Goal: Transaction & Acquisition: Purchase product/service

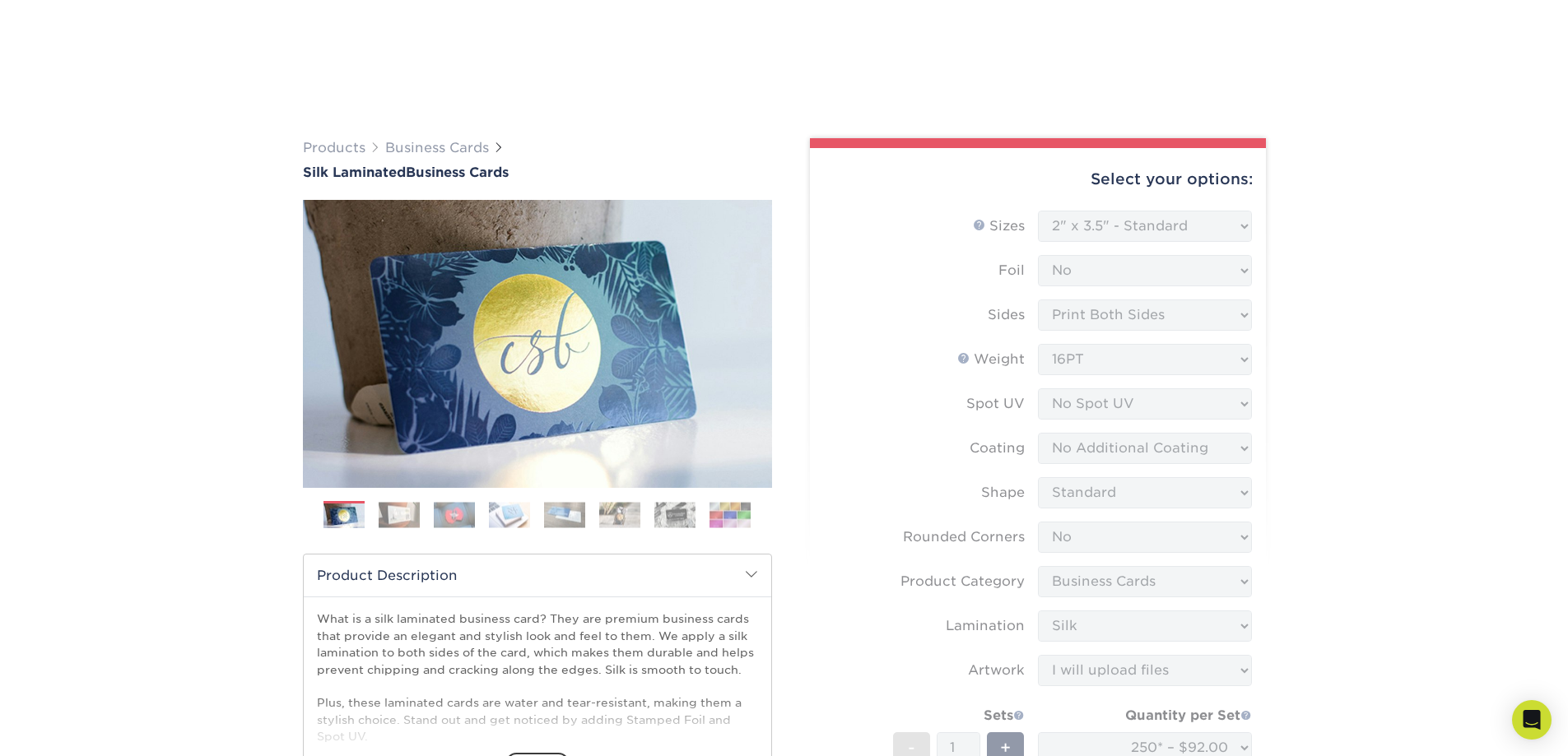
select select "2.00x3.50"
select select "0"
select select "3b5148f1-0588-4f88-a218-97bcfdce65c1"
select select "ccacb42f-45f7-42d3-bbd3-7c8421cf37f0"
select select "upload"
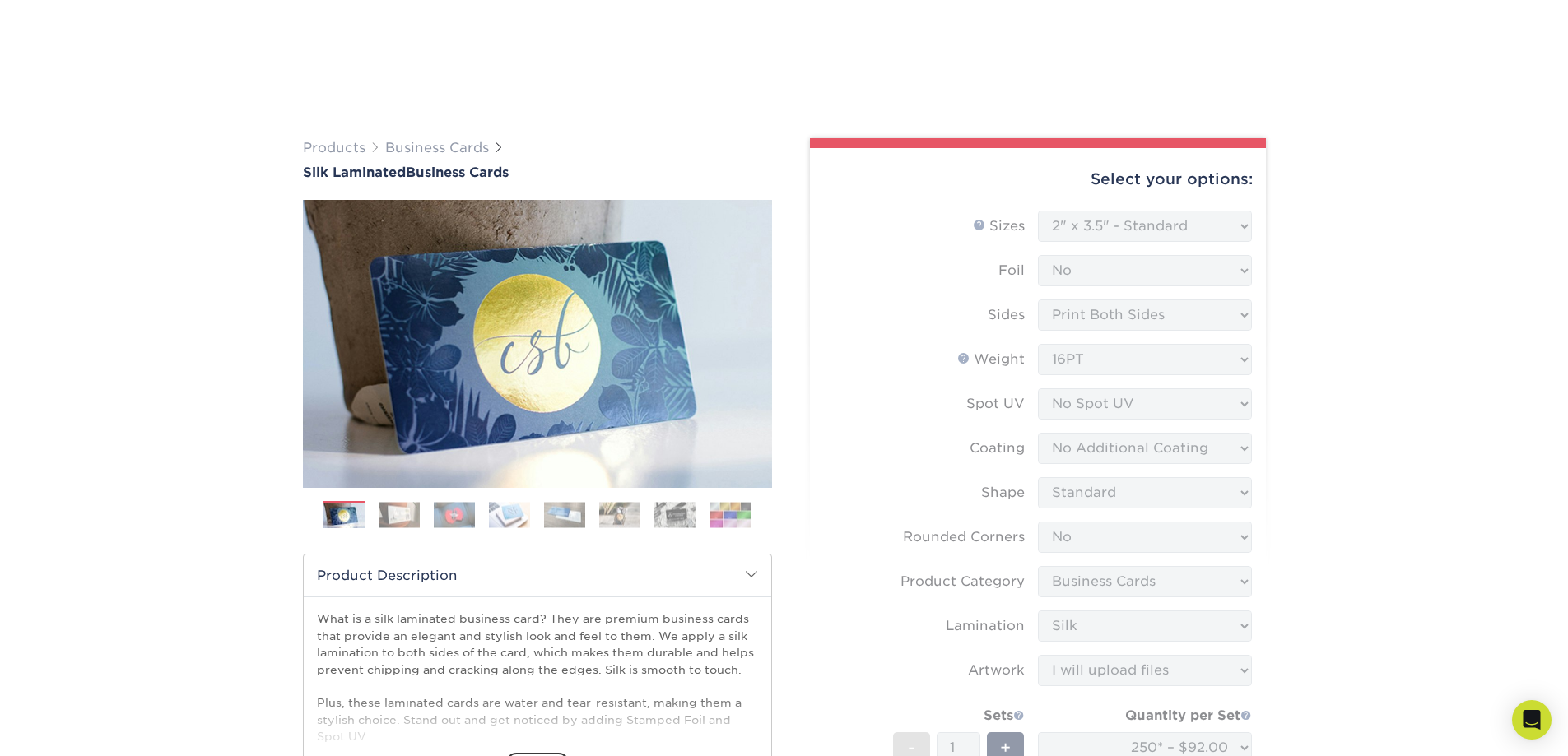
select select "250* – $92.00"
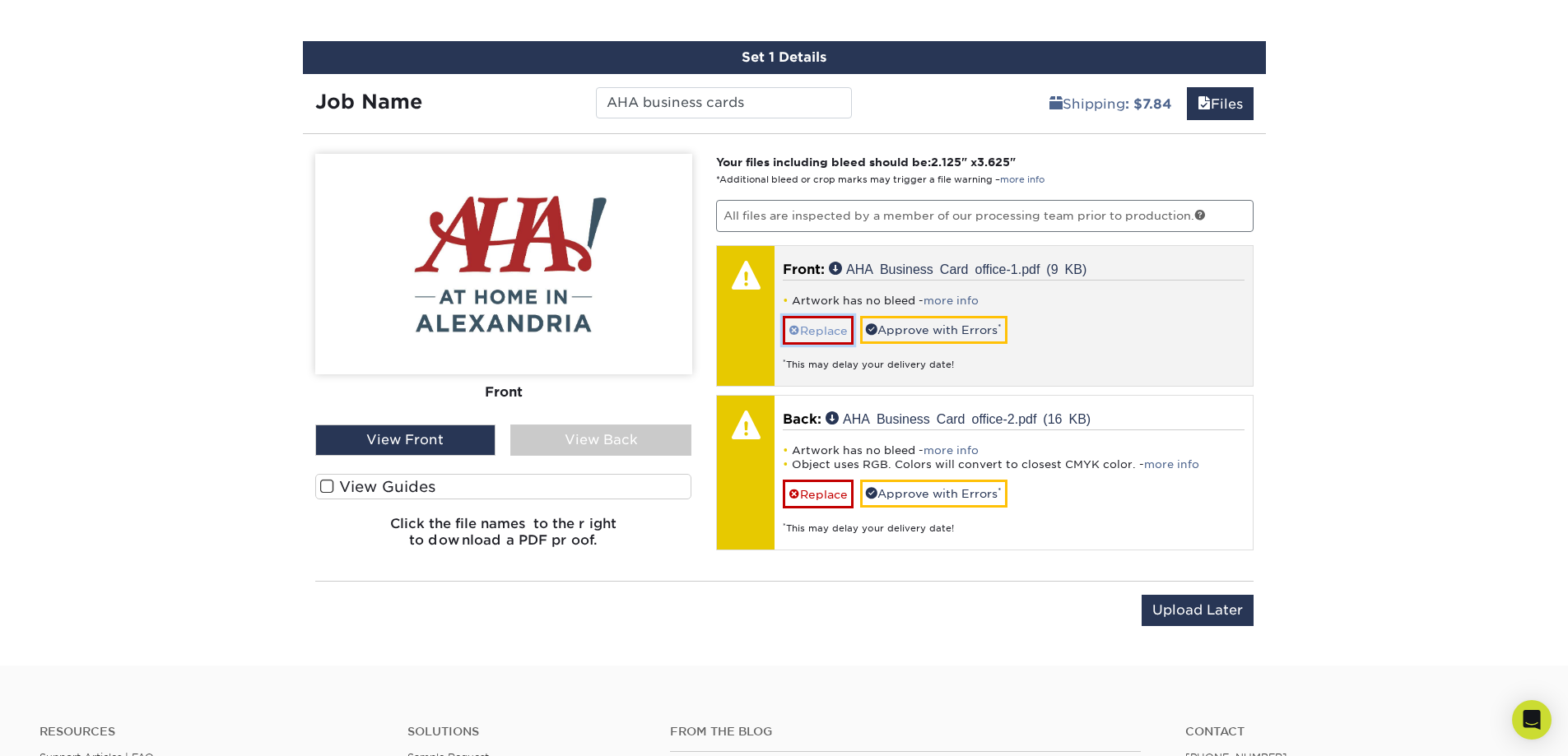
click at [824, 333] on link "Replace" at bounding box center [818, 330] width 71 height 28
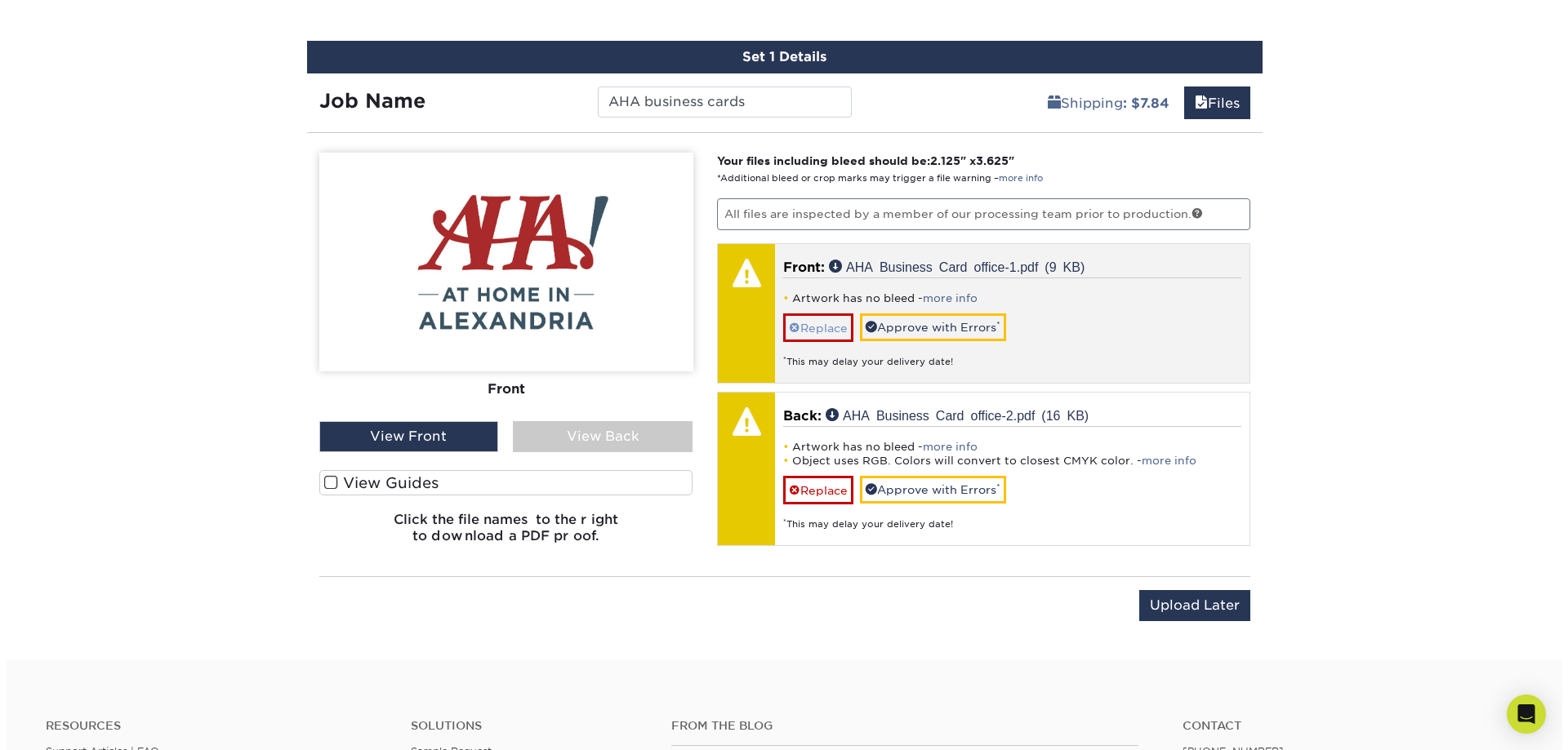
scroll to position [1019, 0]
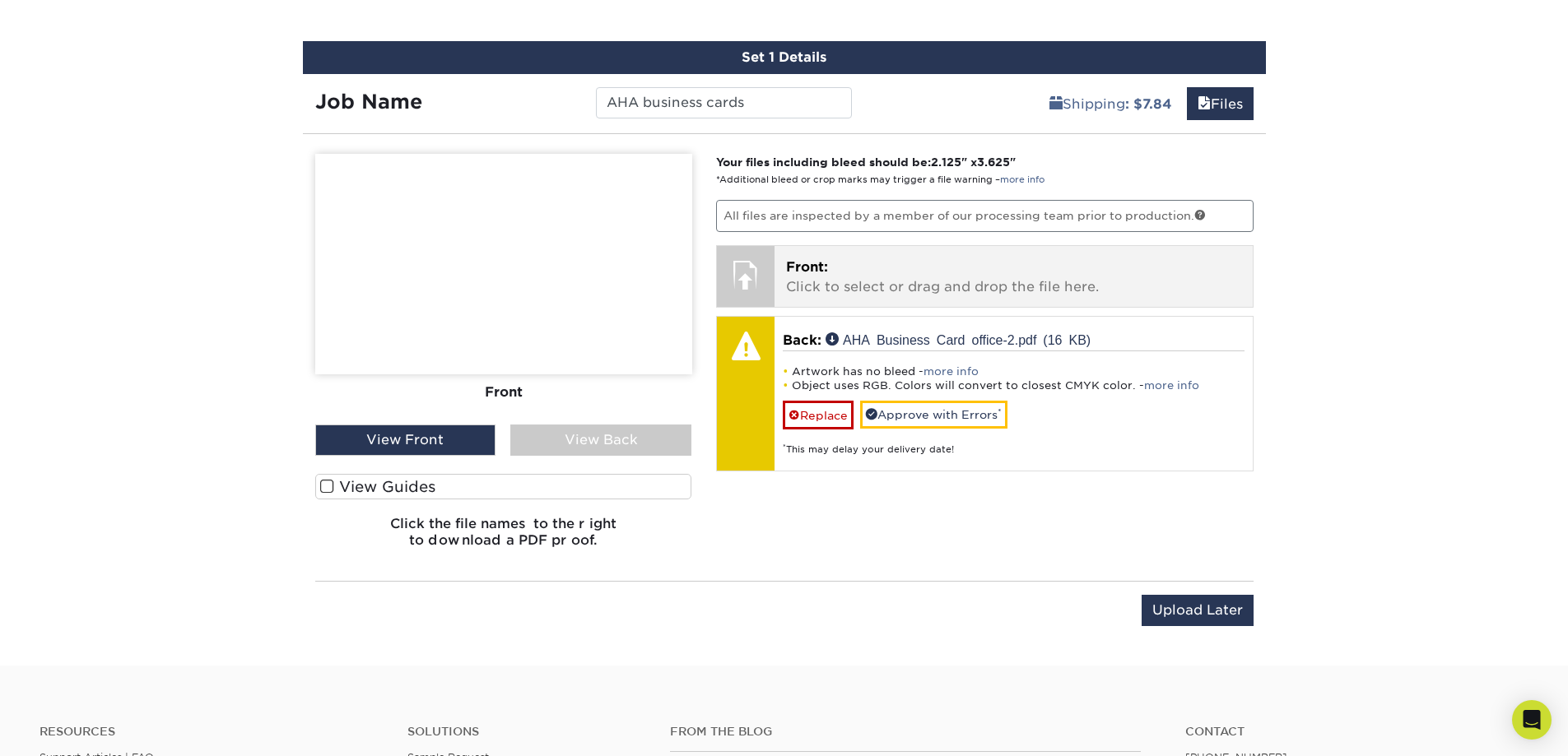
click at [862, 271] on p "Front: Click to select or drag and drop the file here." at bounding box center [1013, 277] width 455 height 39
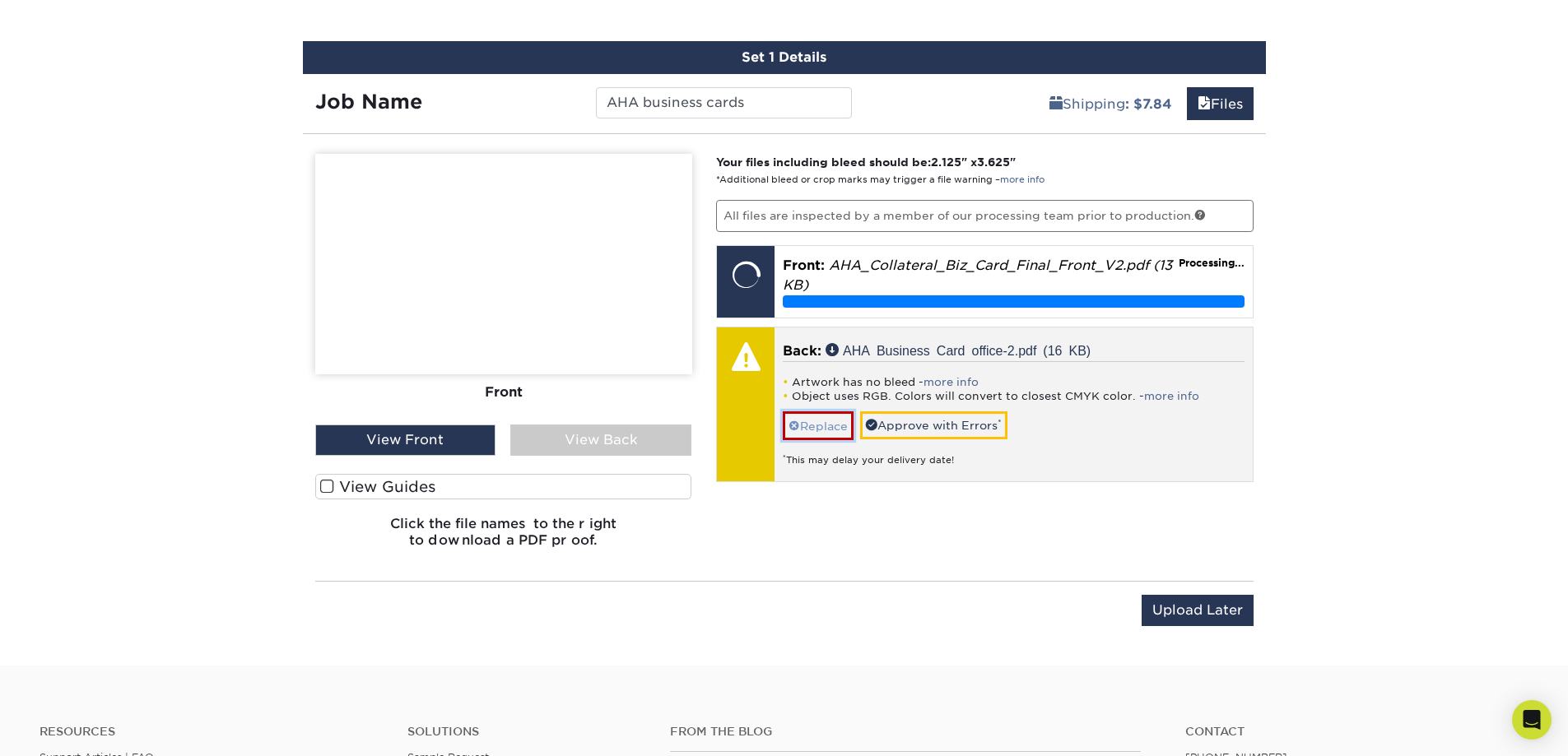
click at [833, 420] on link "Replace" at bounding box center [818, 425] width 71 height 28
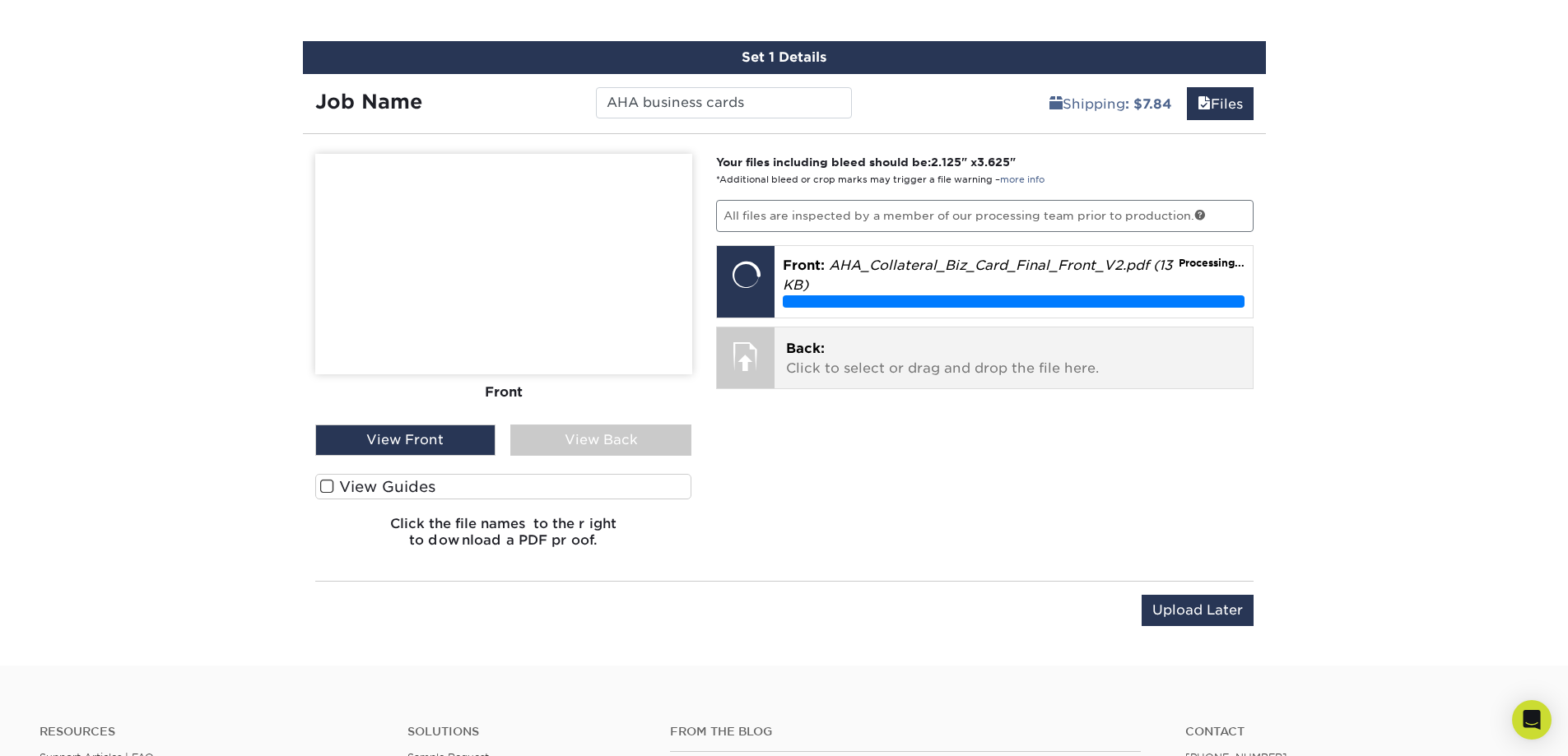
click at [863, 337] on div "Back: Click to select or drag and drop the file here. Choose file AHA Business …" at bounding box center [1014, 357] width 478 height 61
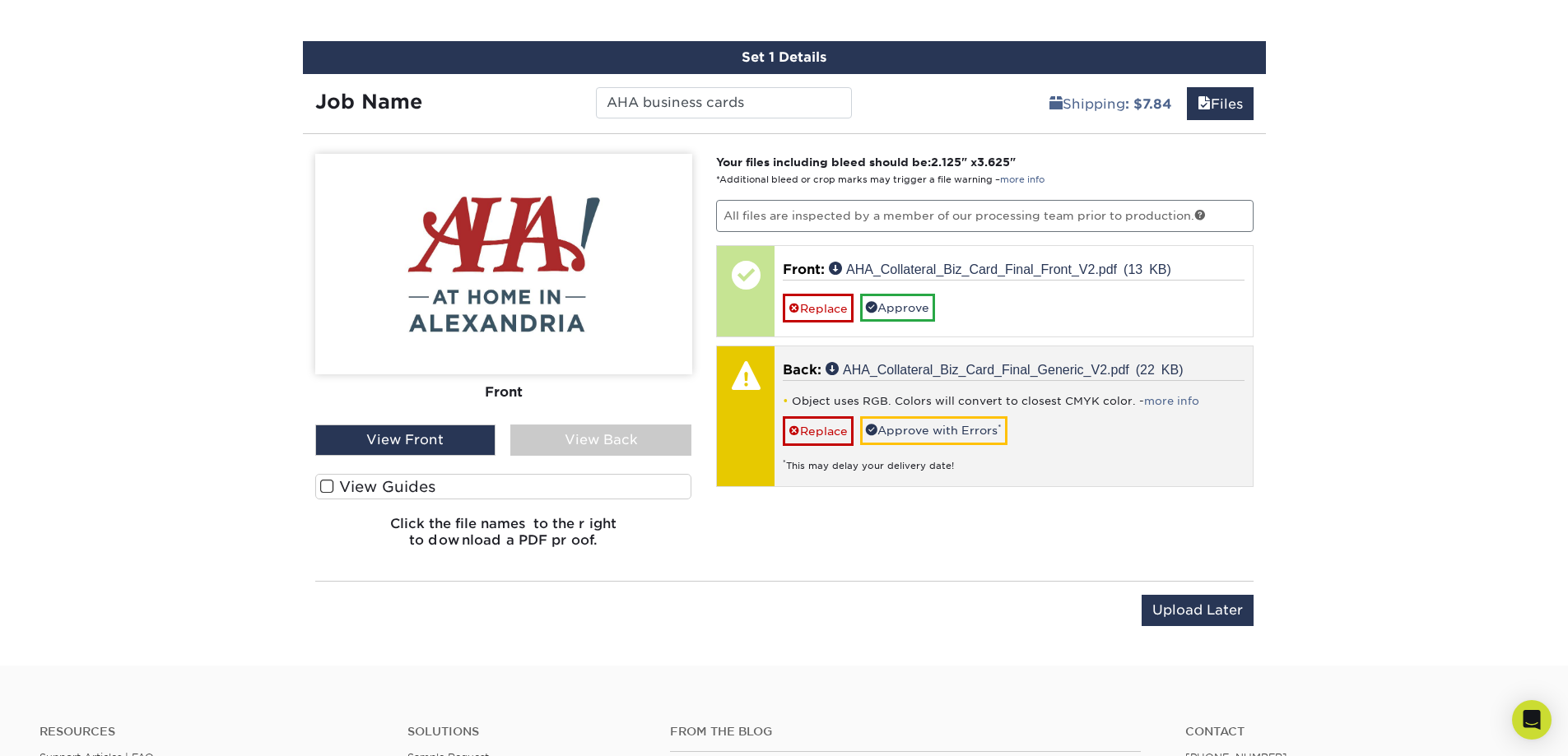
click at [739, 378] on div at bounding box center [745, 375] width 58 height 58
click at [1163, 402] on link "more info" at bounding box center [1171, 401] width 55 height 13
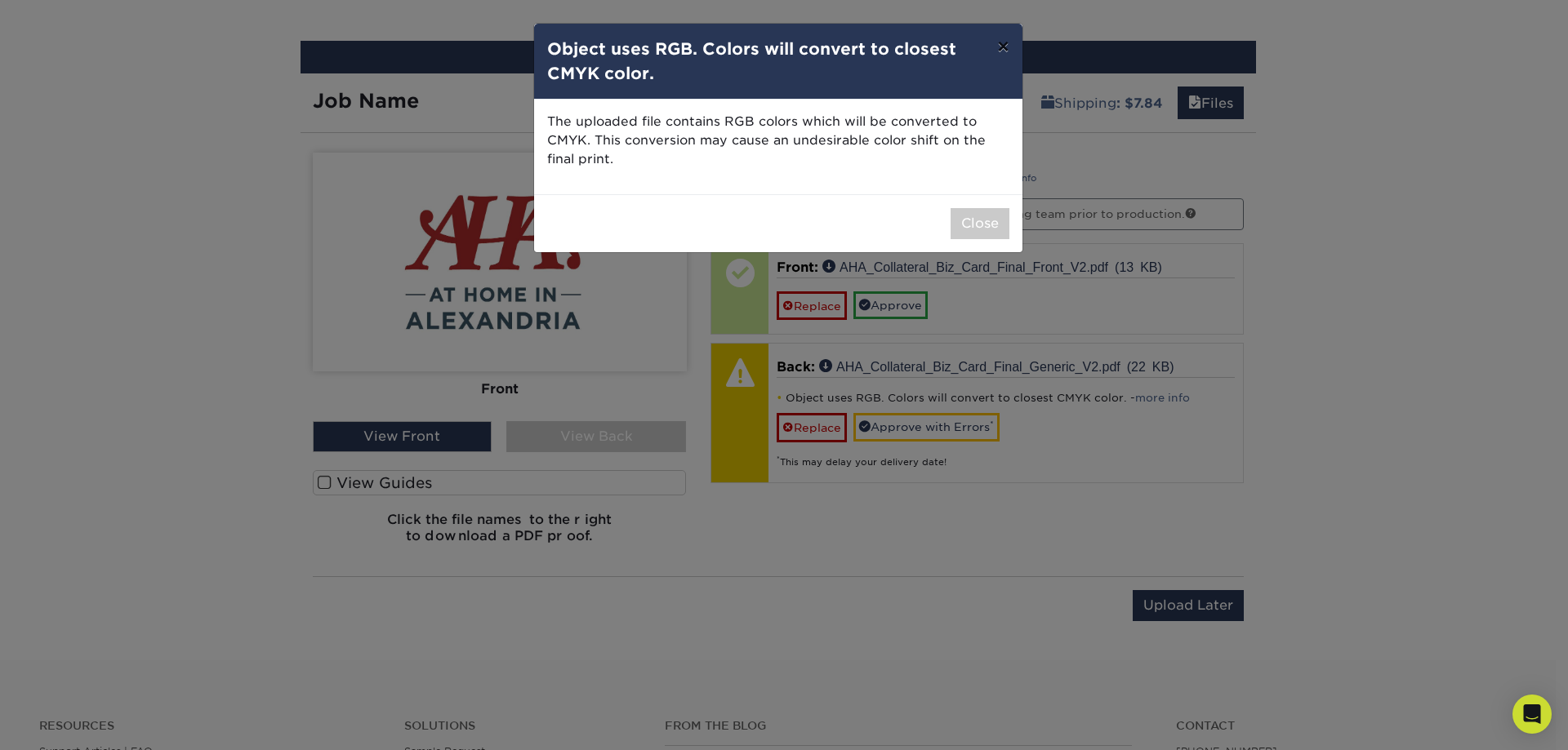
click at [1004, 42] on button "×" at bounding box center [1002, 46] width 38 height 46
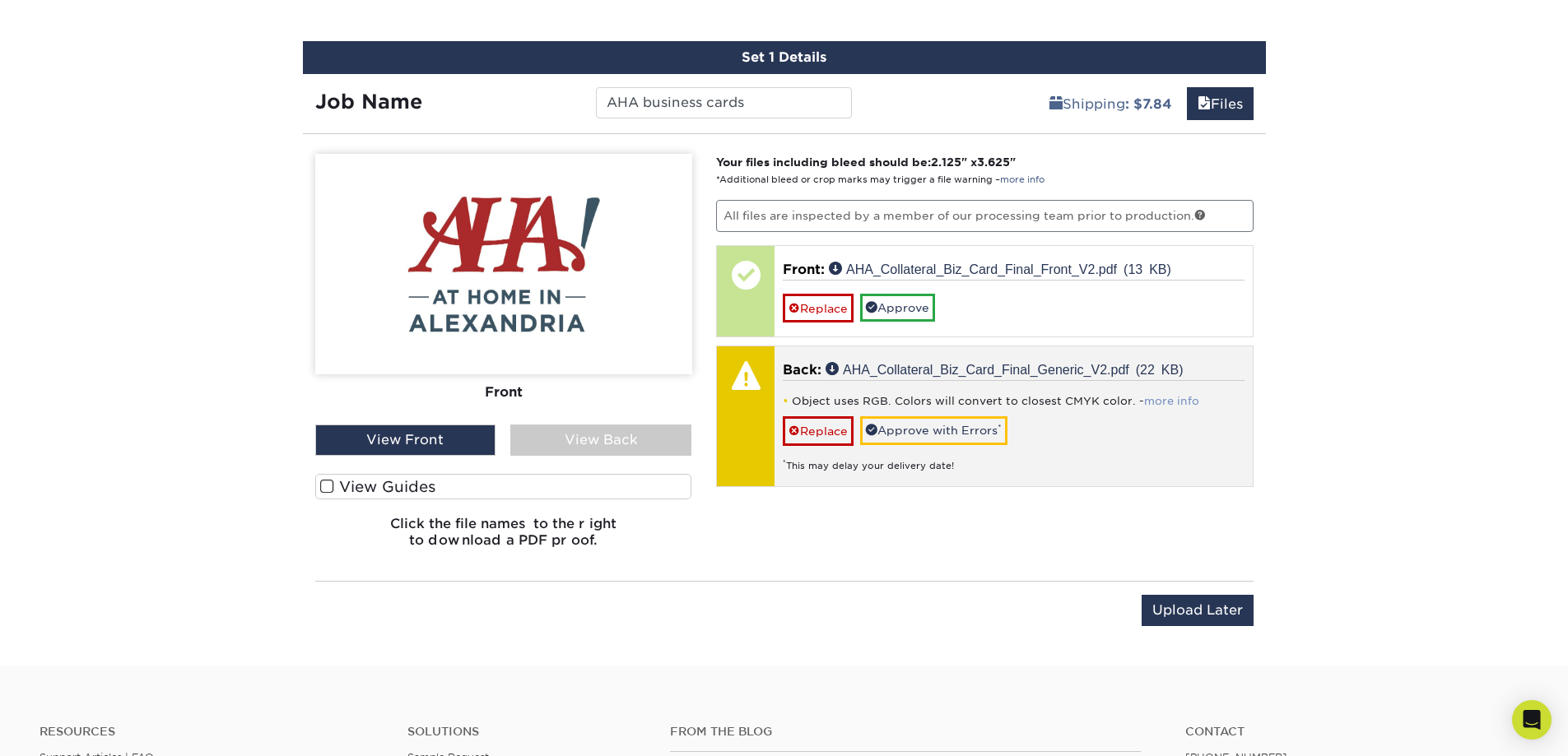
click at [1163, 399] on link "more info" at bounding box center [1171, 401] width 55 height 13
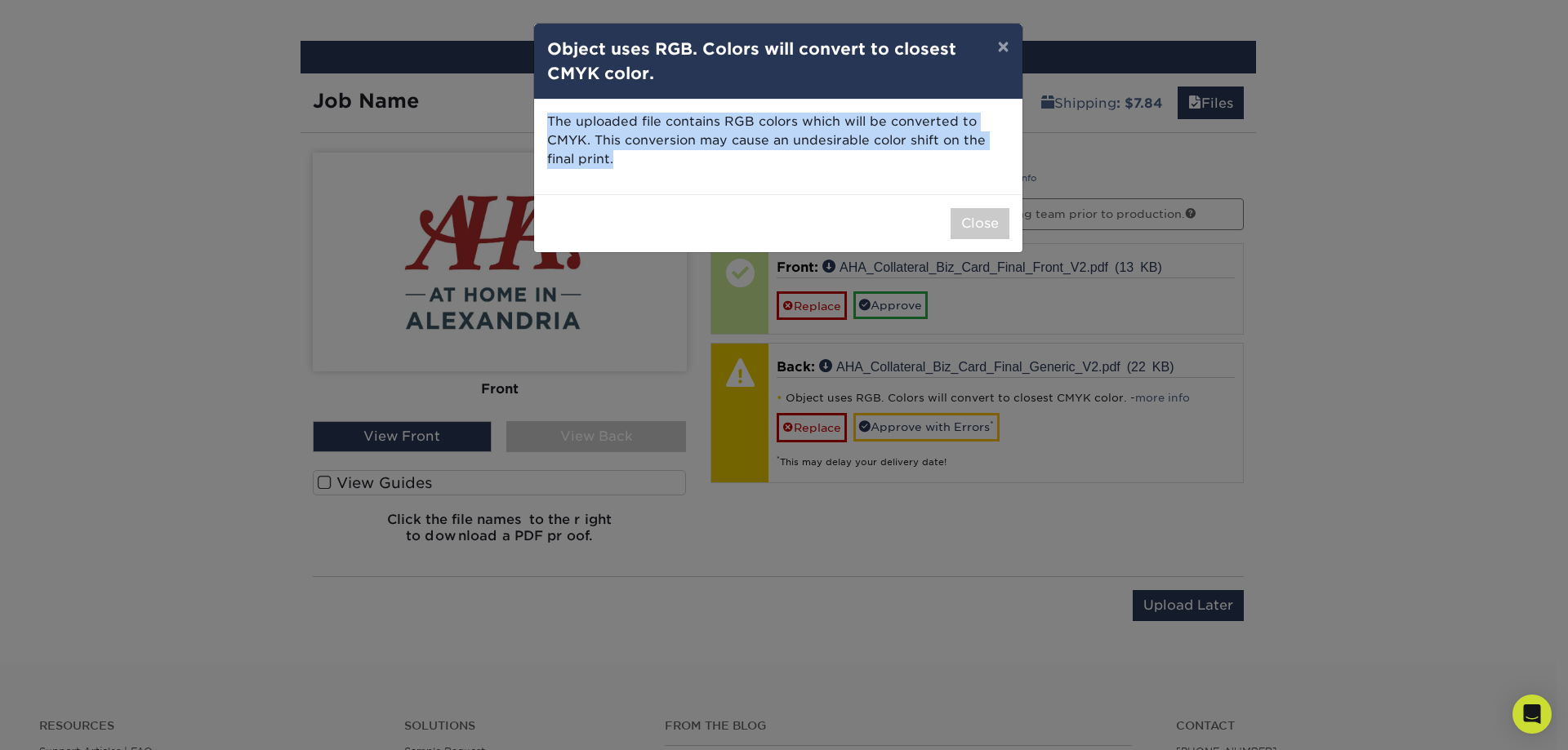
drag, startPoint x: 626, startPoint y: 155, endPoint x: 548, endPoint y: 120, distance: 85.5
click at [548, 120] on p "The uploaded file contains RGB colors which will be converted to CMYK. This con…" at bounding box center [779, 140] width 463 height 55
copy p "The uploaded file contains RGB colors which will be converted to CMYK. This con…"
